Goal: Find specific page/section: Find specific page/section

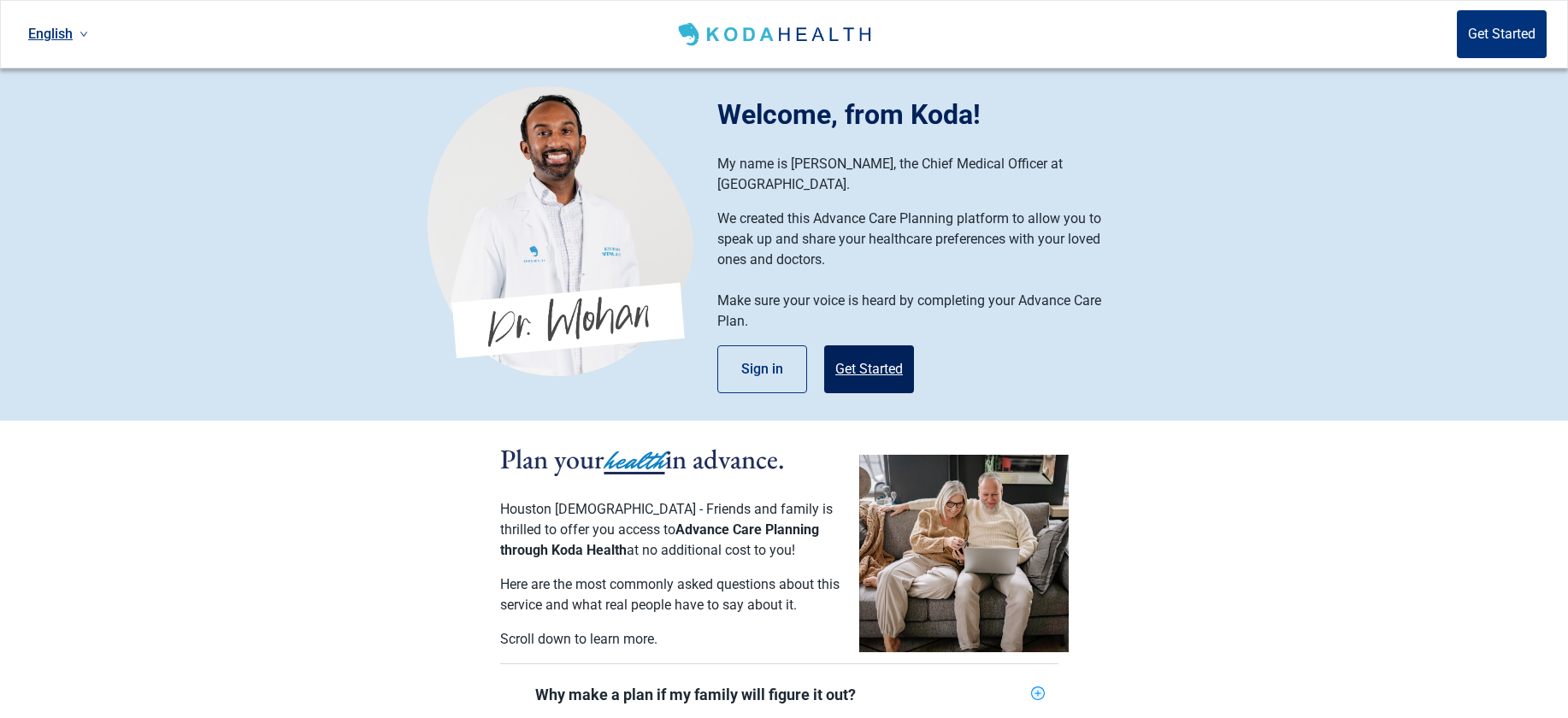
click at [881, 347] on button "Get Started" at bounding box center [869, 370] width 90 height 48
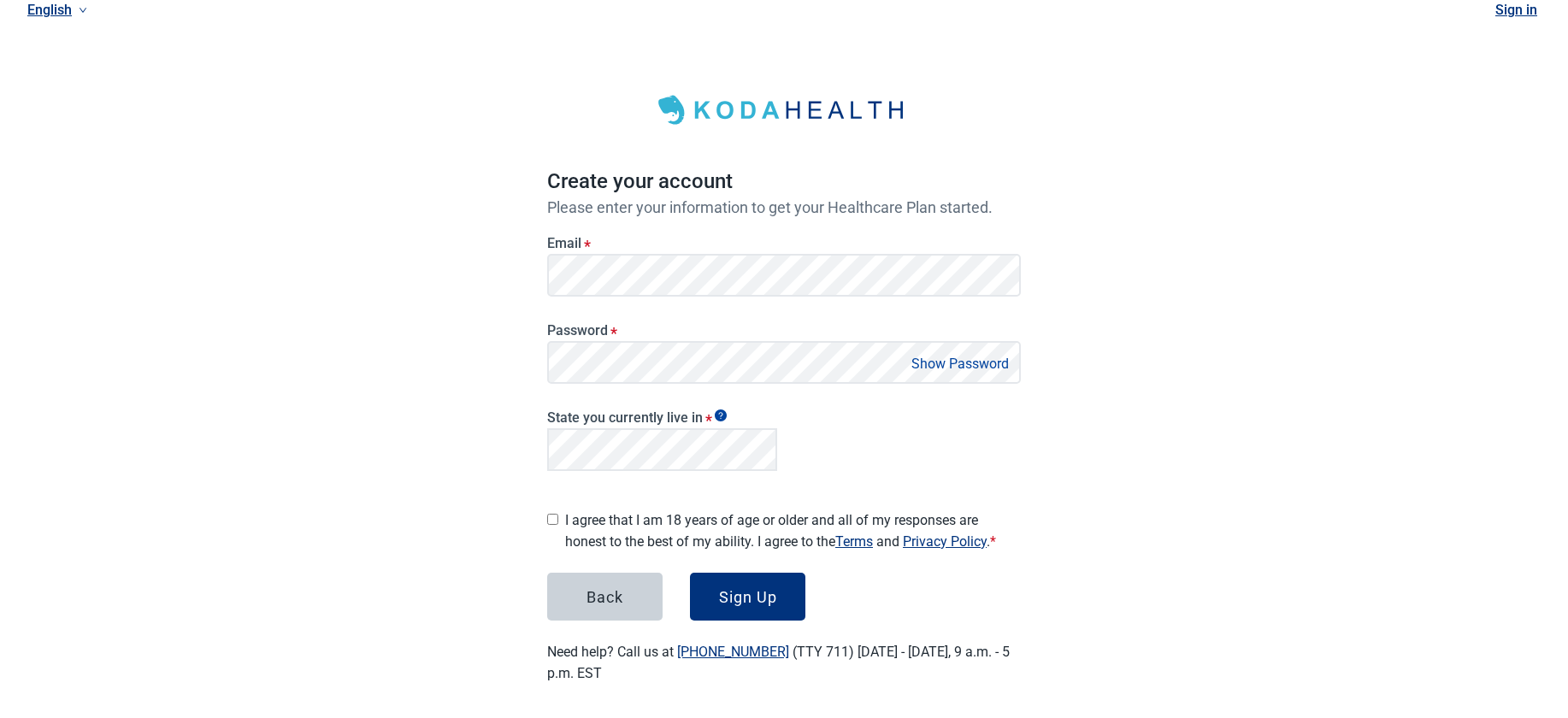
scroll to position [14, 0]
